Goal: Task Accomplishment & Management: Manage account settings

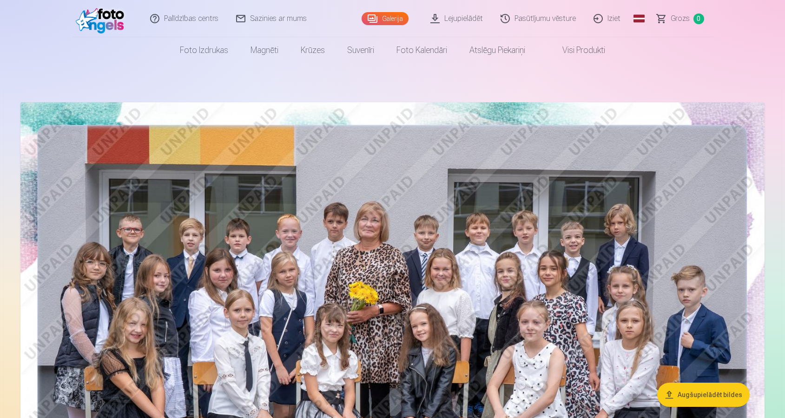
click at [609, 15] on link "Iziet" at bounding box center [607, 18] width 45 height 37
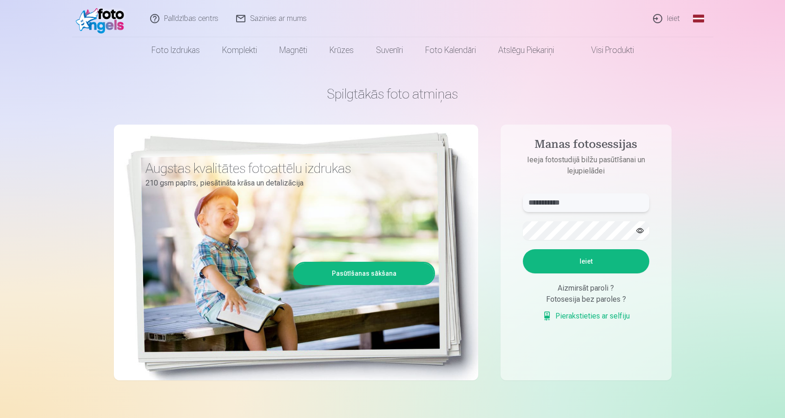
type input "**********"
click at [586, 261] on button "Ieiet" at bounding box center [586, 261] width 126 height 24
